Goal: Transaction & Acquisition: Purchase product/service

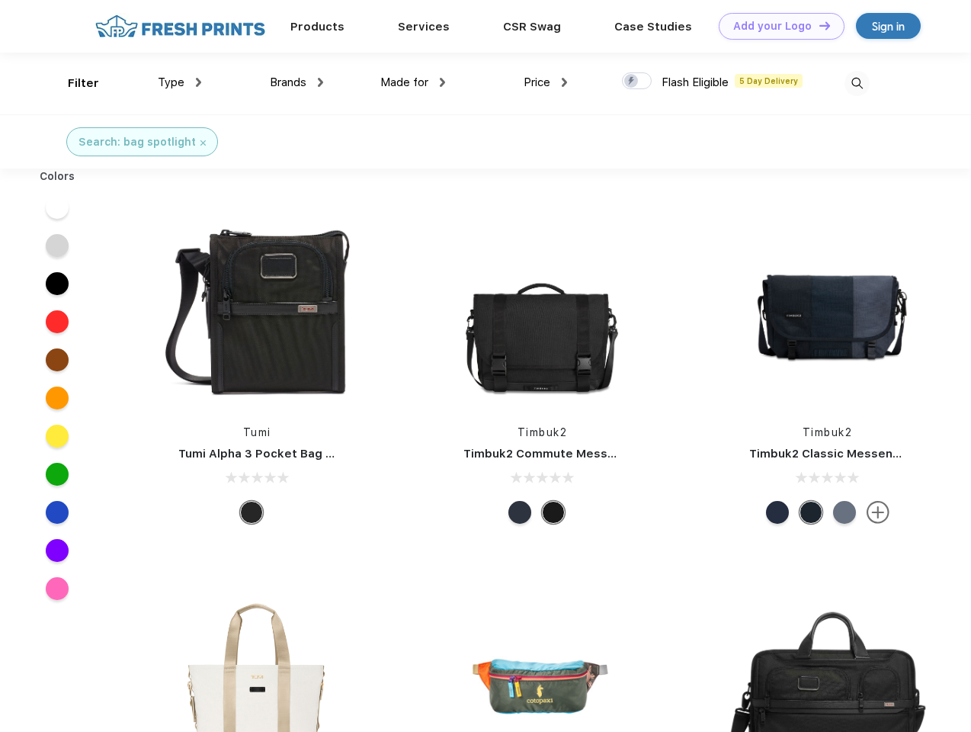
scroll to position [1, 0]
click at [776, 26] on link "Add your Logo Design Tool" at bounding box center [782, 26] width 126 height 27
click at [0, 0] on div "Design Tool" at bounding box center [0, 0] width 0 height 0
click at [818, 25] on link "Add your Logo Design Tool" at bounding box center [782, 26] width 126 height 27
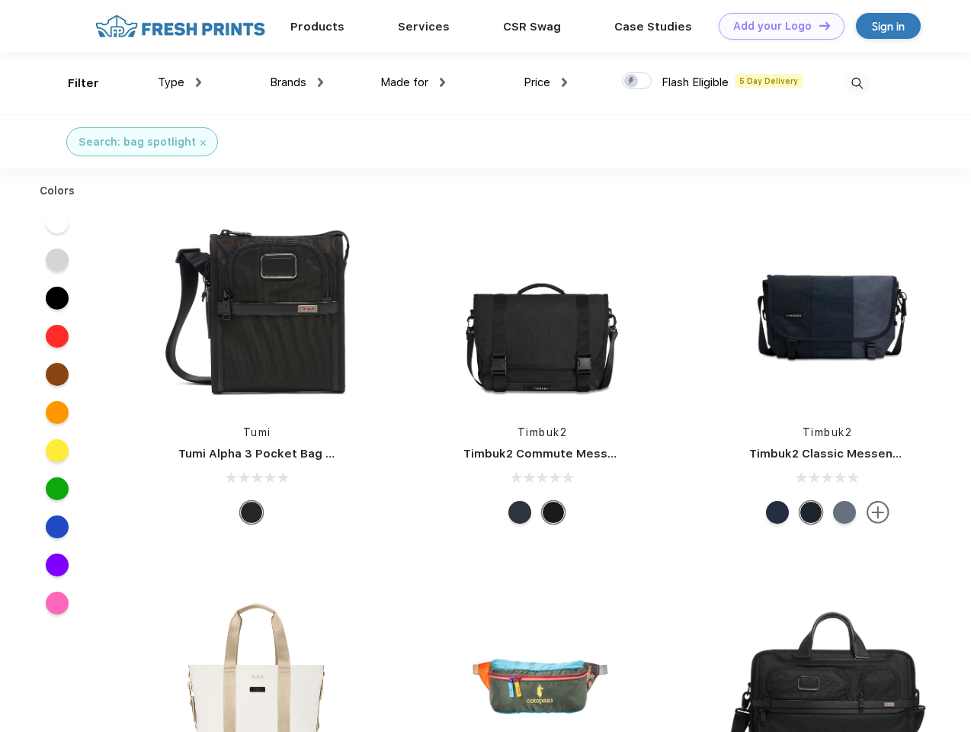
click at [73, 83] on div "Filter" at bounding box center [83, 84] width 31 height 18
click at [180, 82] on span "Type" at bounding box center [171, 82] width 27 height 14
click at [296, 82] on span "Brands" at bounding box center [288, 82] width 37 height 14
click at [413, 82] on span "Made for" at bounding box center [404, 82] width 48 height 14
click at [546, 82] on span "Price" at bounding box center [537, 82] width 27 height 14
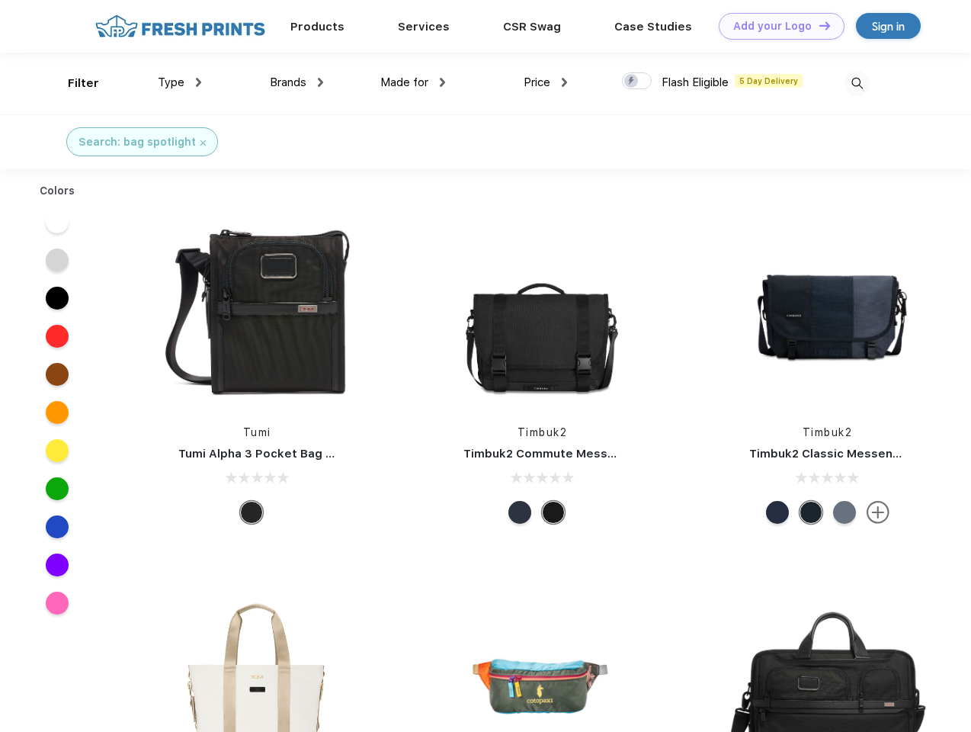
click at [637, 82] on div at bounding box center [637, 80] width 30 height 17
click at [632, 82] on input "checkbox" at bounding box center [627, 77] width 10 height 10
click at [857, 83] on img at bounding box center [856, 83] width 25 height 25
